Goal: Find specific page/section: Find specific page/section

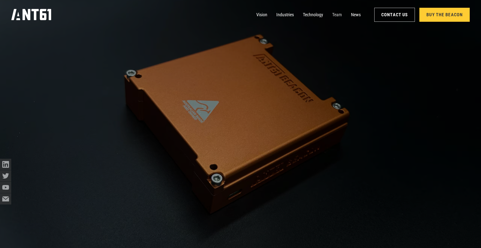
click at [338, 15] on link "Team" at bounding box center [337, 14] width 10 height 11
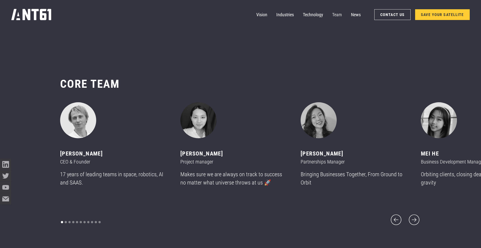
scroll to position [2951, 0]
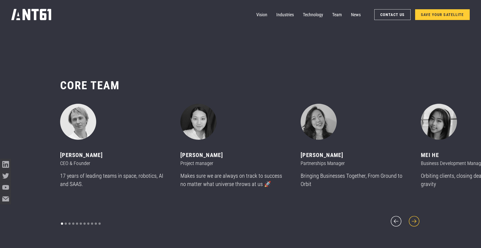
click at [417, 216] on icon "next slide" at bounding box center [414, 222] width 14 height 14
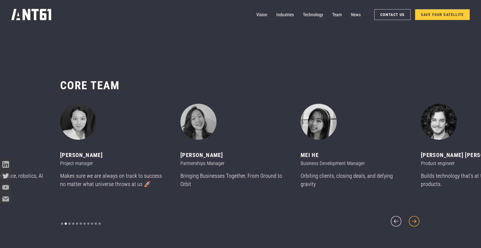
click at [416, 216] on icon "next slide" at bounding box center [414, 222] width 14 height 14
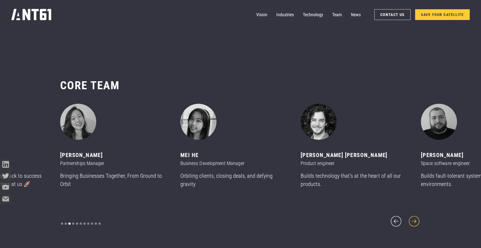
click at [416, 216] on icon "next slide" at bounding box center [414, 222] width 14 height 14
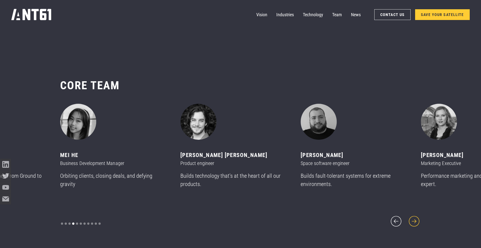
click at [416, 216] on icon "next slide" at bounding box center [414, 222] width 14 height 14
